Goal: Task Accomplishment & Management: Use online tool/utility

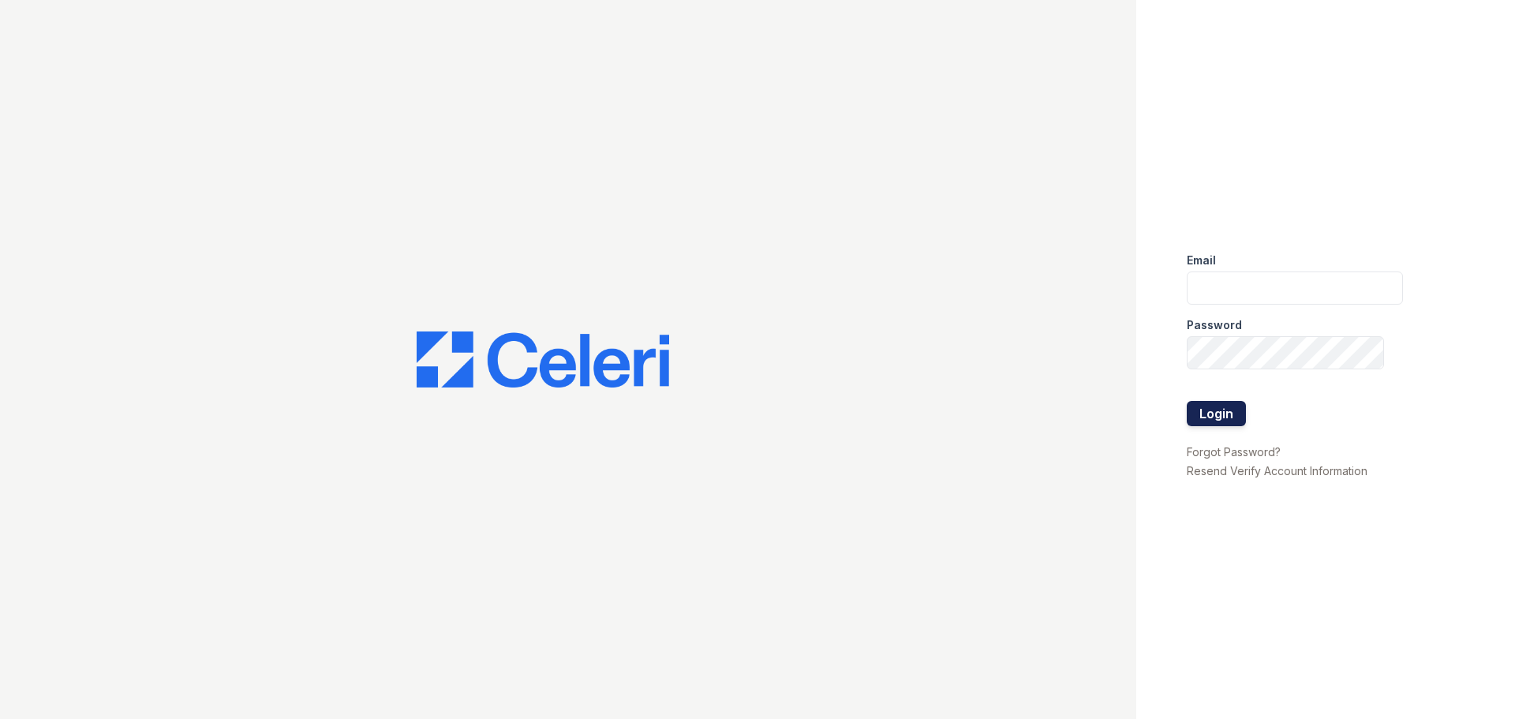
type input "gbarton@trinity-pm.com"
click at [1209, 408] on button "Login" at bounding box center [1216, 413] width 59 height 25
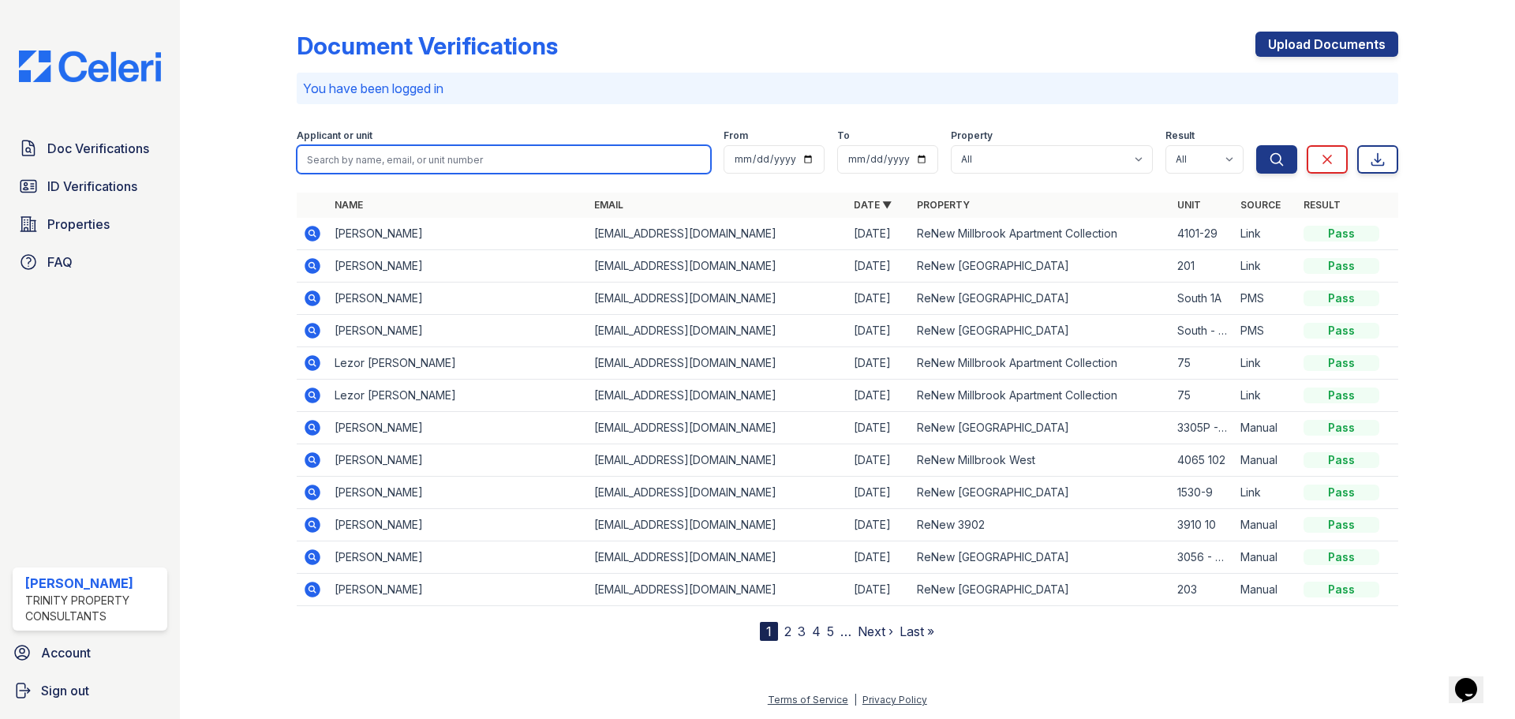
click at [499, 148] on input "search" at bounding box center [504, 159] width 414 height 28
type input "a"
type input "lovely"
click at [1256, 145] on button "Search" at bounding box center [1276, 159] width 41 height 28
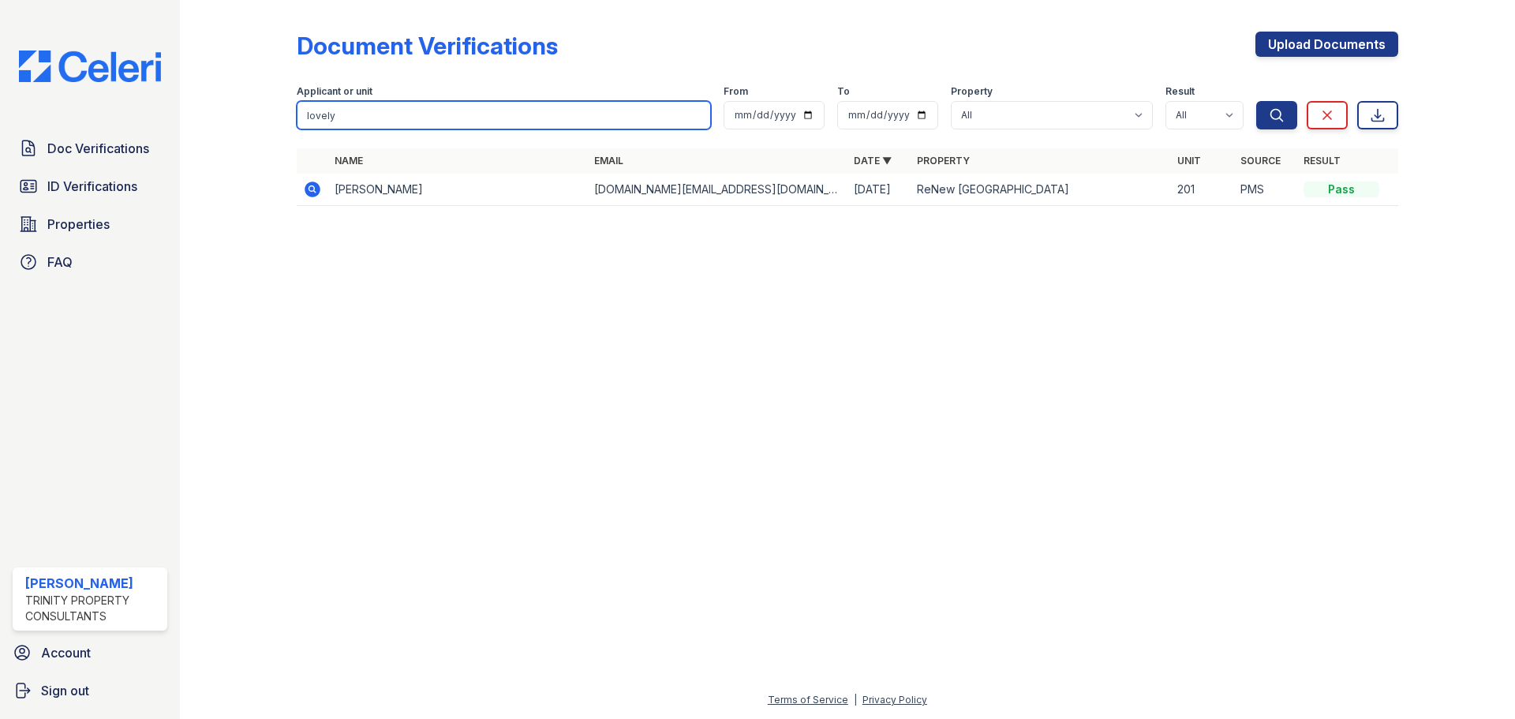
drag, startPoint x: 413, startPoint y: 124, endPoint x: 177, endPoint y: 124, distance: 236.7
click at [191, 129] on div "Document Verifications Upload Documents Filter Applicant or unit lovely From To…" at bounding box center [847, 359] width 1335 height 719
type input "[PERSON_NAME]"
click at [1256, 101] on button "Search" at bounding box center [1276, 115] width 41 height 28
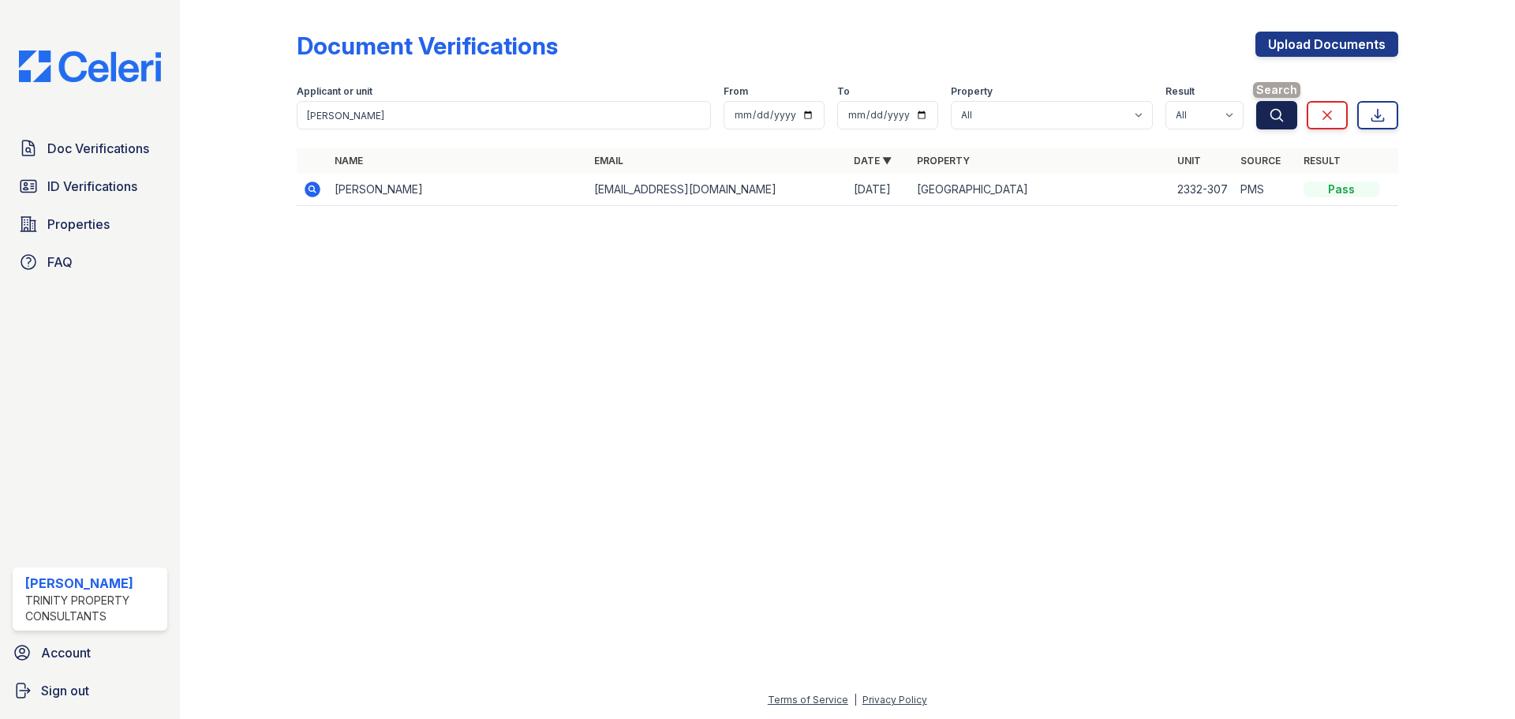
click at [1282, 120] on icon "submit" at bounding box center [1277, 115] width 16 height 16
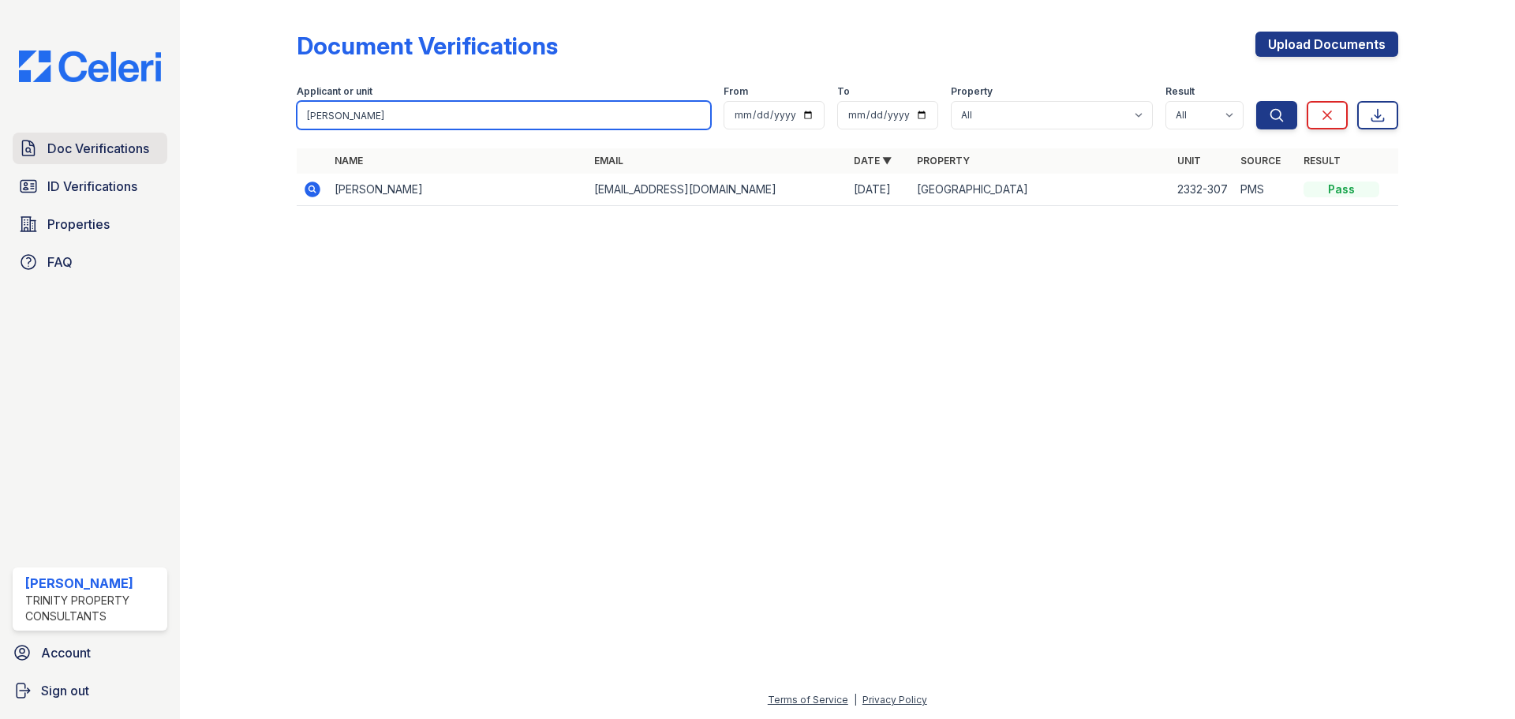
drag, startPoint x: 370, startPoint y: 119, endPoint x: 21, endPoint y: 136, distance: 349.1
click at [24, 136] on div "Doc Verifications ID Verifications Properties FAQ [PERSON_NAME] Trinity Propert…" at bounding box center [757, 359] width 1515 height 719
type input "[PERSON_NAME]"
click at [1256, 101] on button "Search" at bounding box center [1276, 115] width 41 height 28
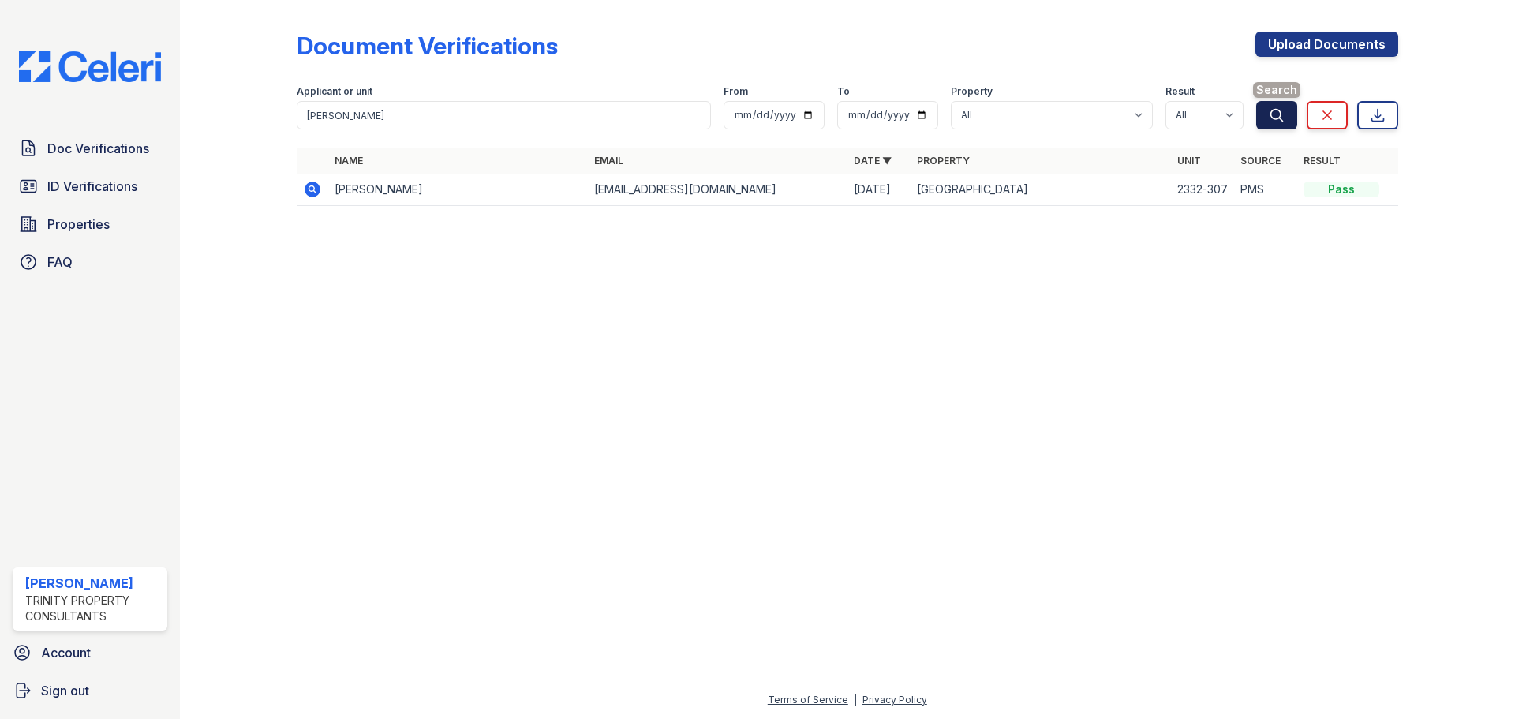
click at [1272, 111] on icon "submit" at bounding box center [1277, 115] width 16 height 16
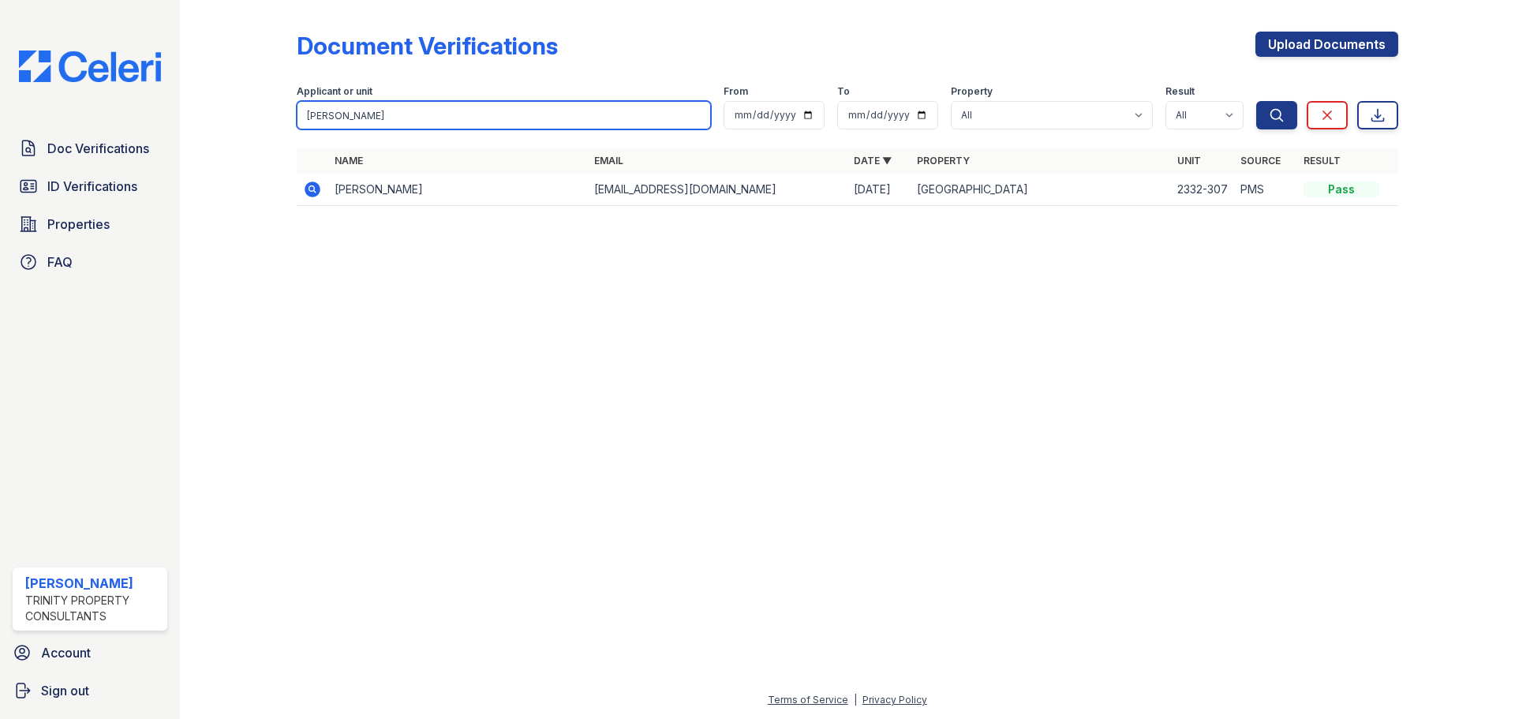
drag, startPoint x: 407, startPoint y: 121, endPoint x: 199, endPoint y: 103, distance: 209.1
click at [199, 103] on div "Document Verifications Upload Documents Filter Applicant or unit [PERSON_NAME] …" at bounding box center [847, 359] width 1335 height 719
type input "lovel"
click at [1256, 101] on button "Search" at bounding box center [1276, 115] width 41 height 28
click at [391, 127] on input "lovel" at bounding box center [504, 115] width 414 height 28
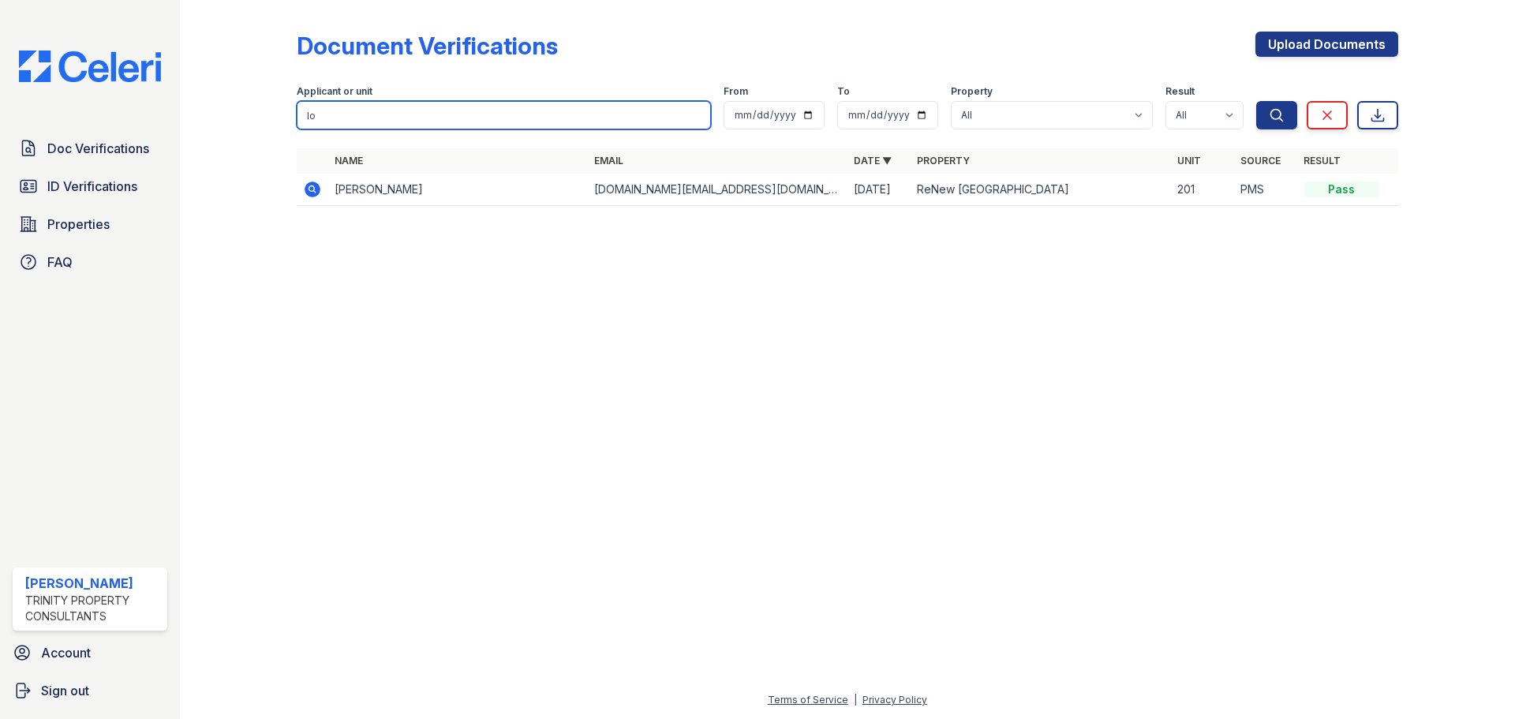
type input "l"
